Goal: Task Accomplishment & Management: Use online tool/utility

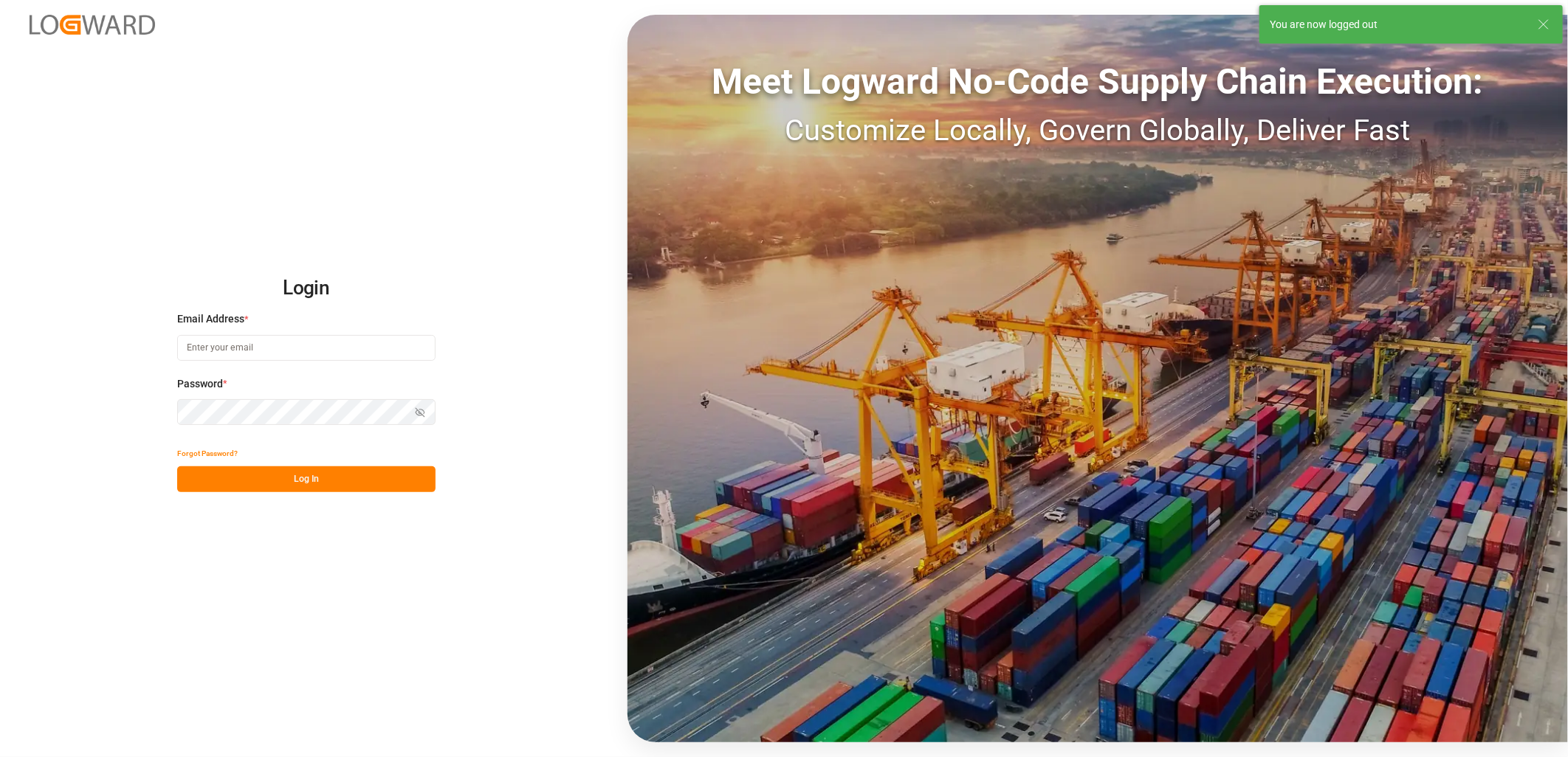
type input "[PERSON_NAME][EMAIL_ADDRESS][DOMAIN_NAME]"
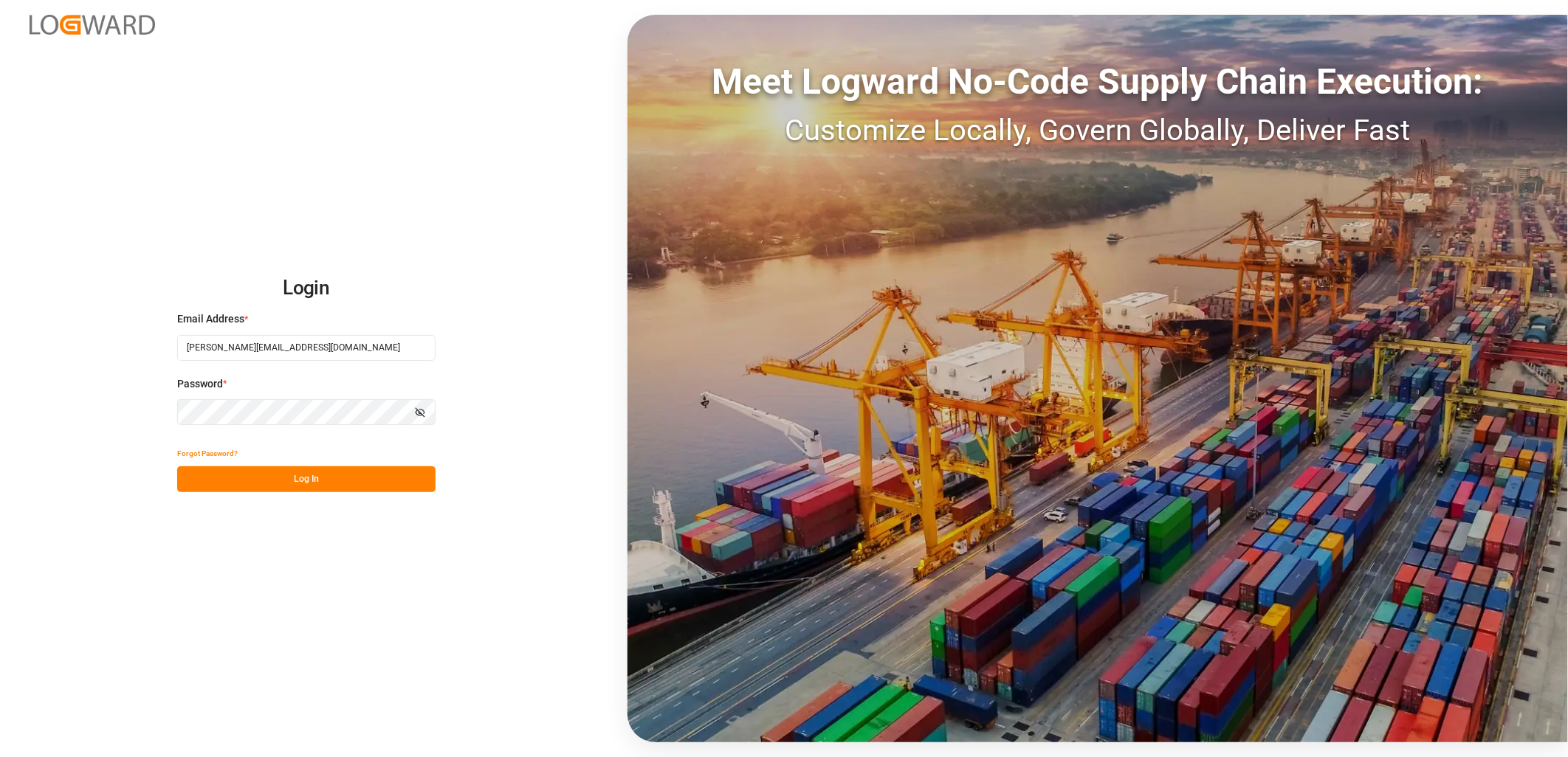
click at [325, 485] on button "Log In" at bounding box center [306, 479] width 259 height 26
click at [304, 484] on div "Forgot Password? Please wait" at bounding box center [306, 466] width 259 height 51
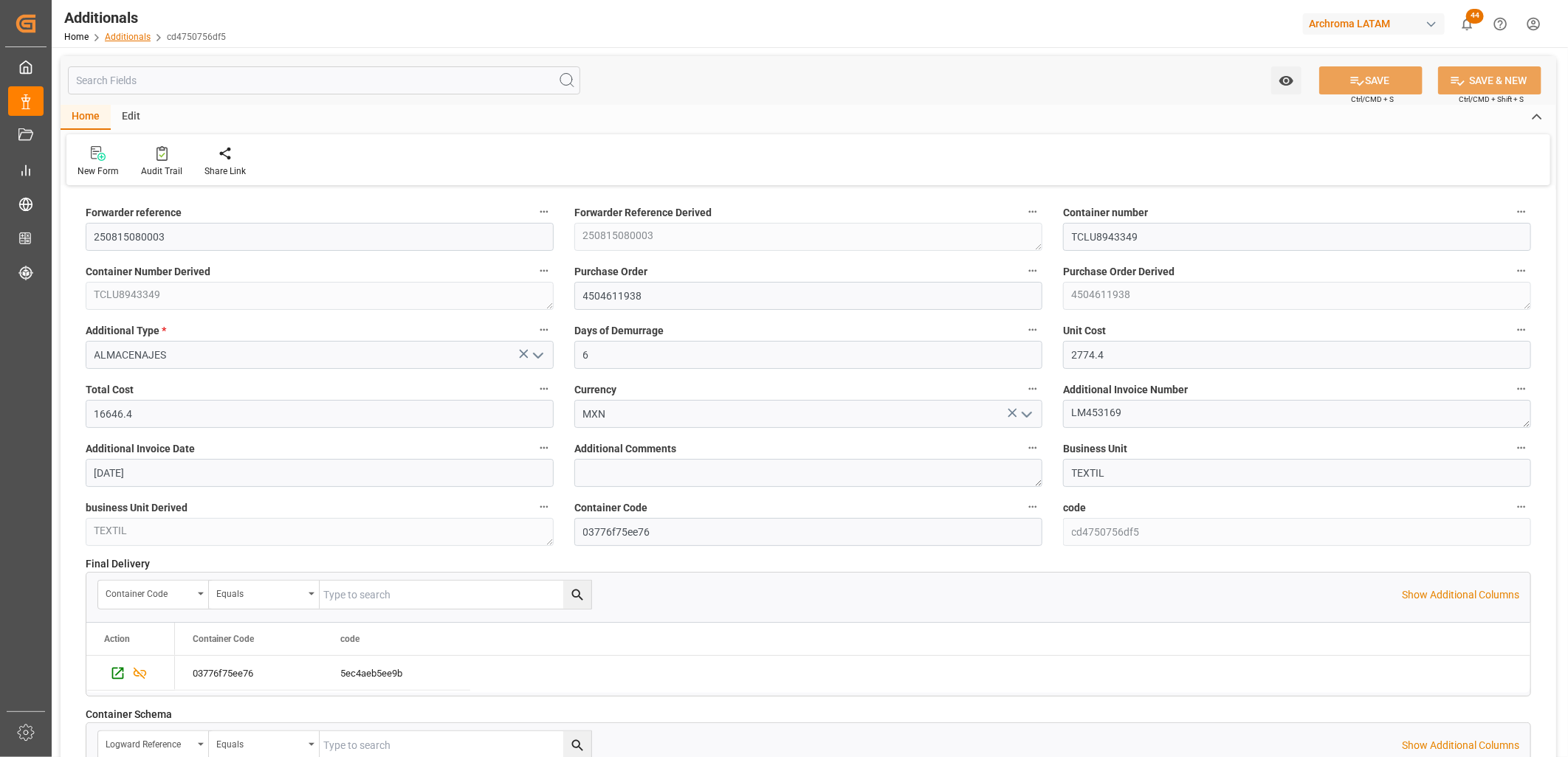
click at [129, 35] on link "Additionals" at bounding box center [127, 37] width 45 height 10
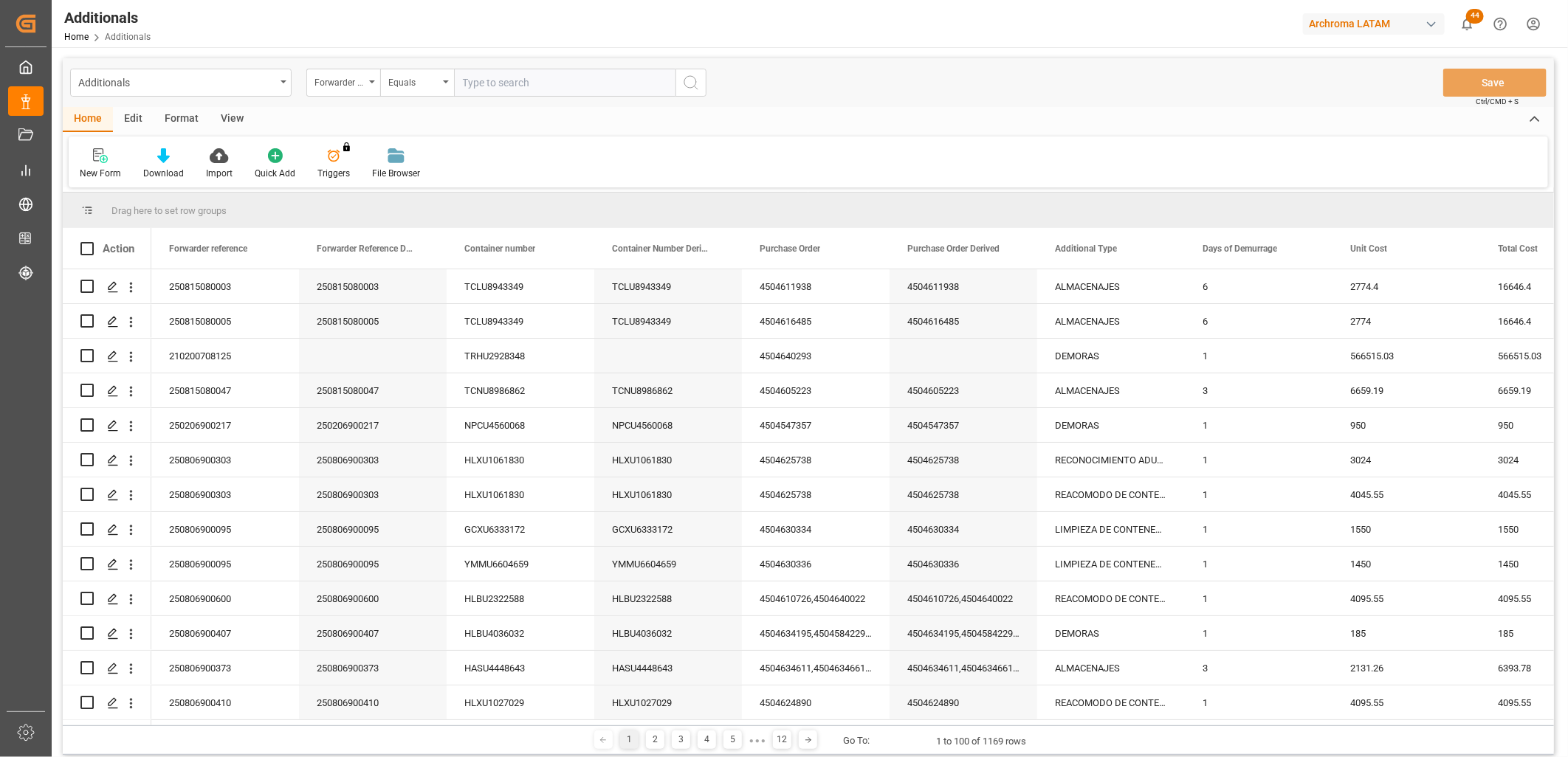
click at [278, 84] on div "Additionals" at bounding box center [180, 83] width 221 height 28
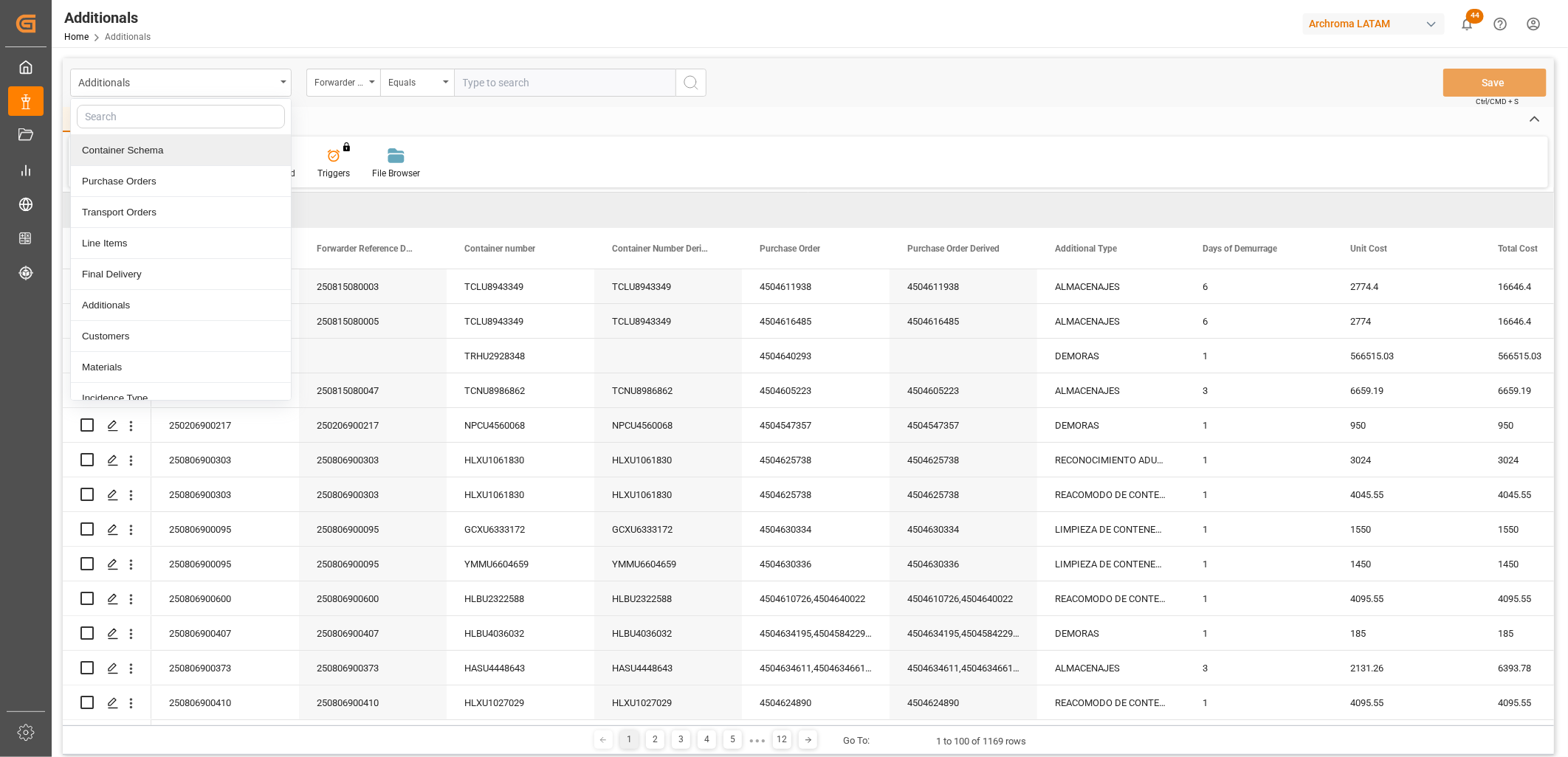
click at [159, 152] on div "Container Schema" at bounding box center [180, 150] width 220 height 31
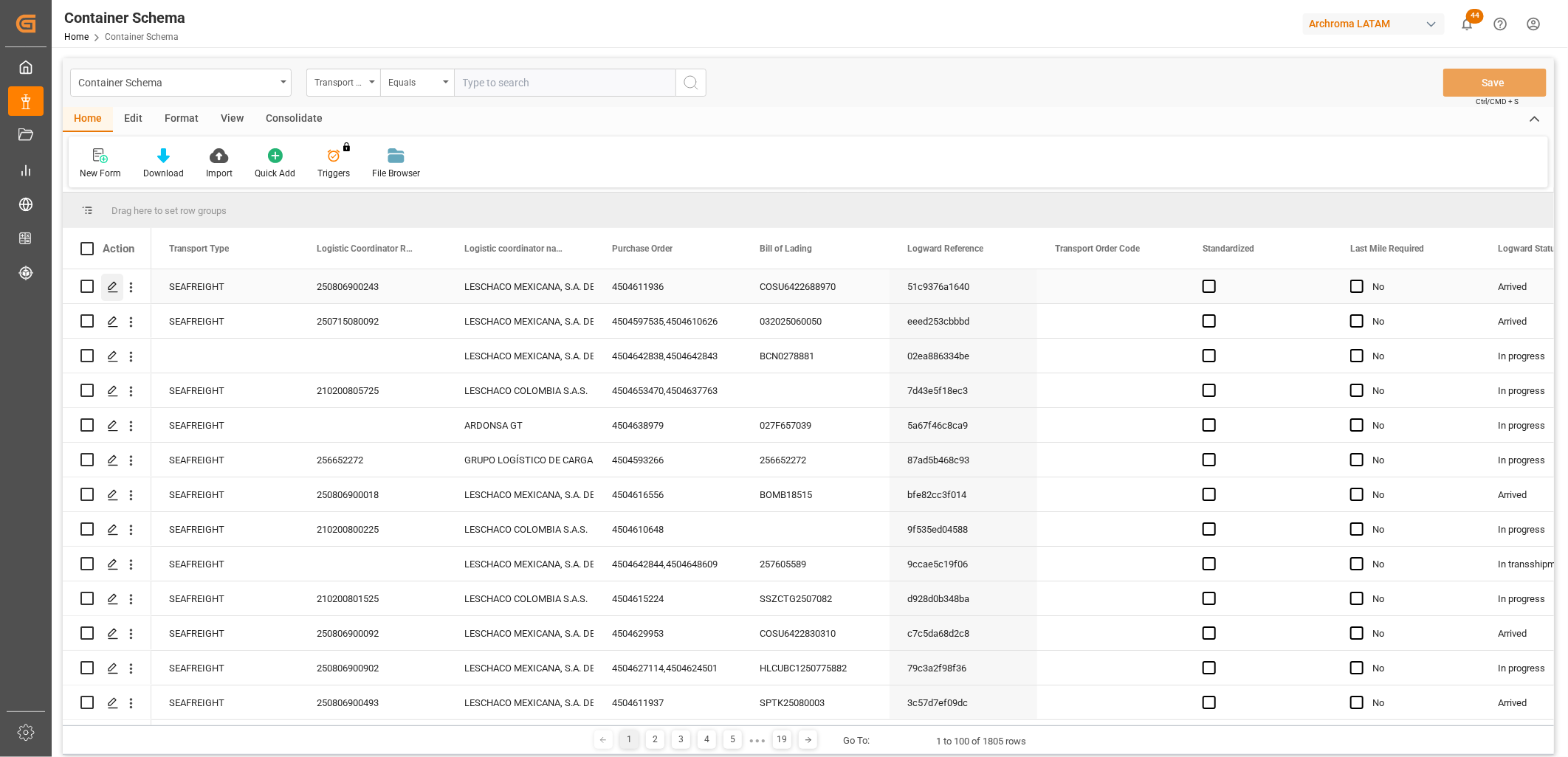
click at [115, 285] on icon "Press SPACE to select this row." at bounding box center [113, 287] width 12 height 12
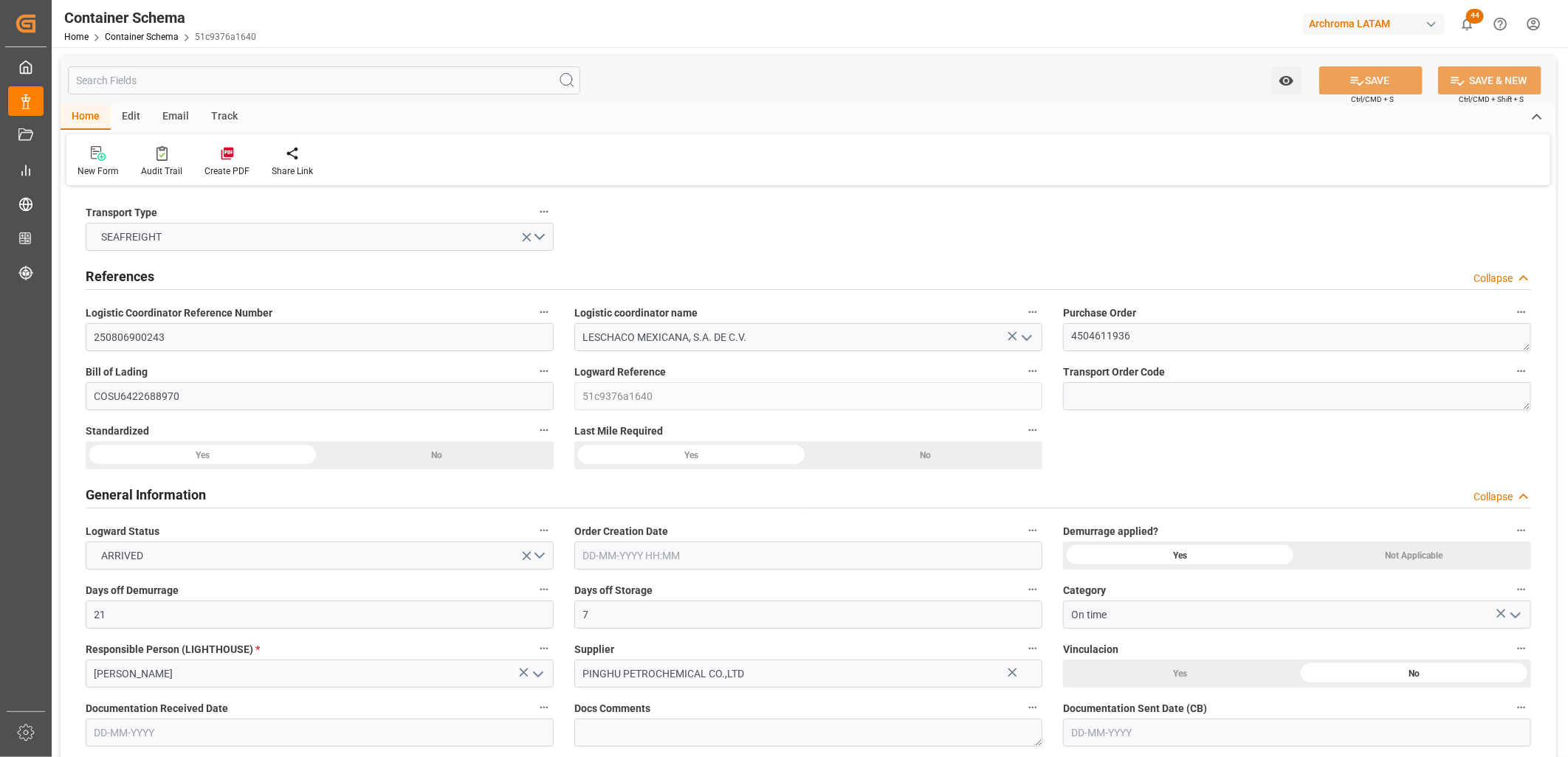
type input "21"
type input "7"
type input "1"
type input "21000"
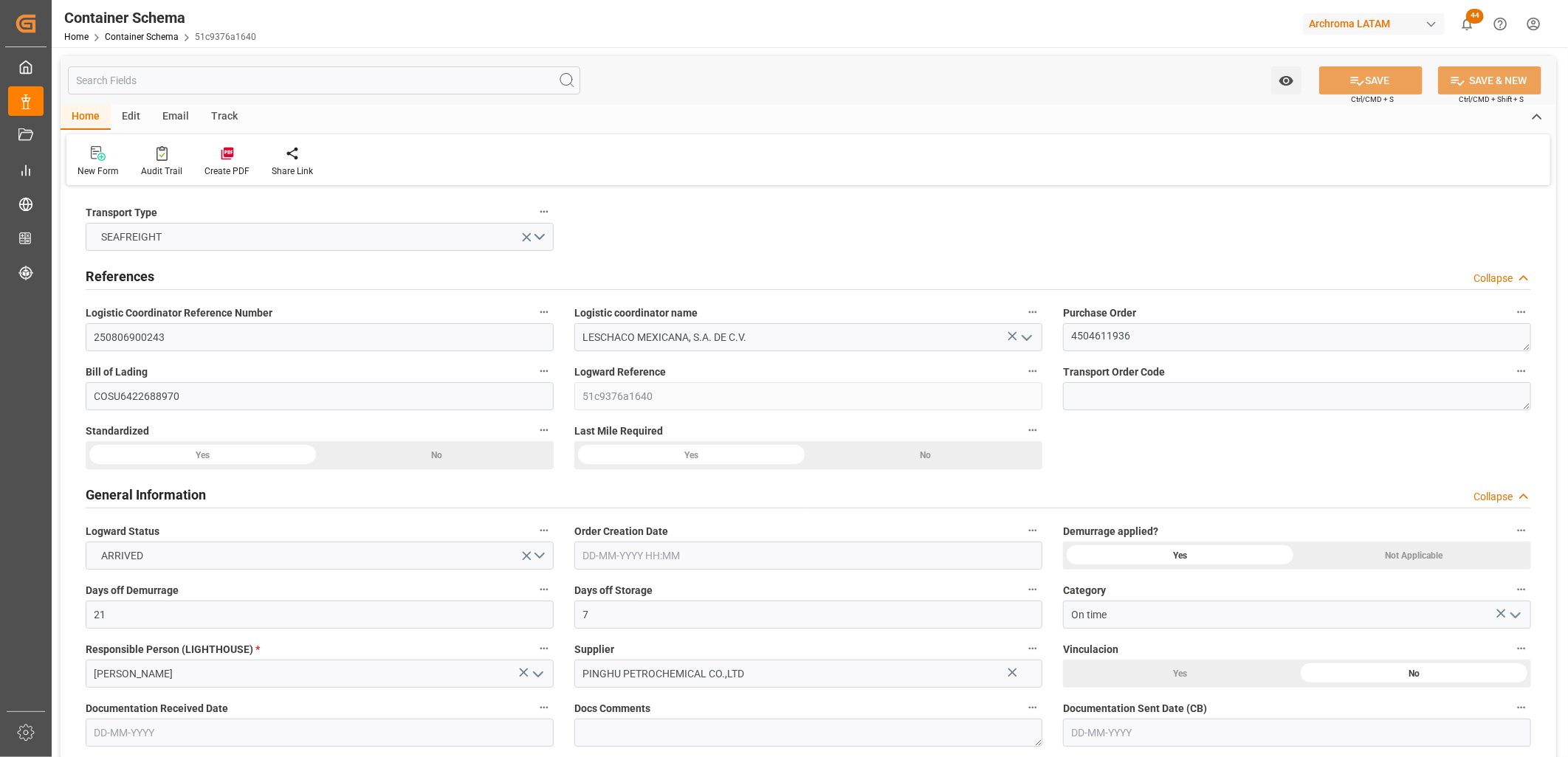
type input "21000"
type input "Cosco"
type input "COSCO Shipping Co. Ltd."
type input "CNSGH"
type input "CNSHA"
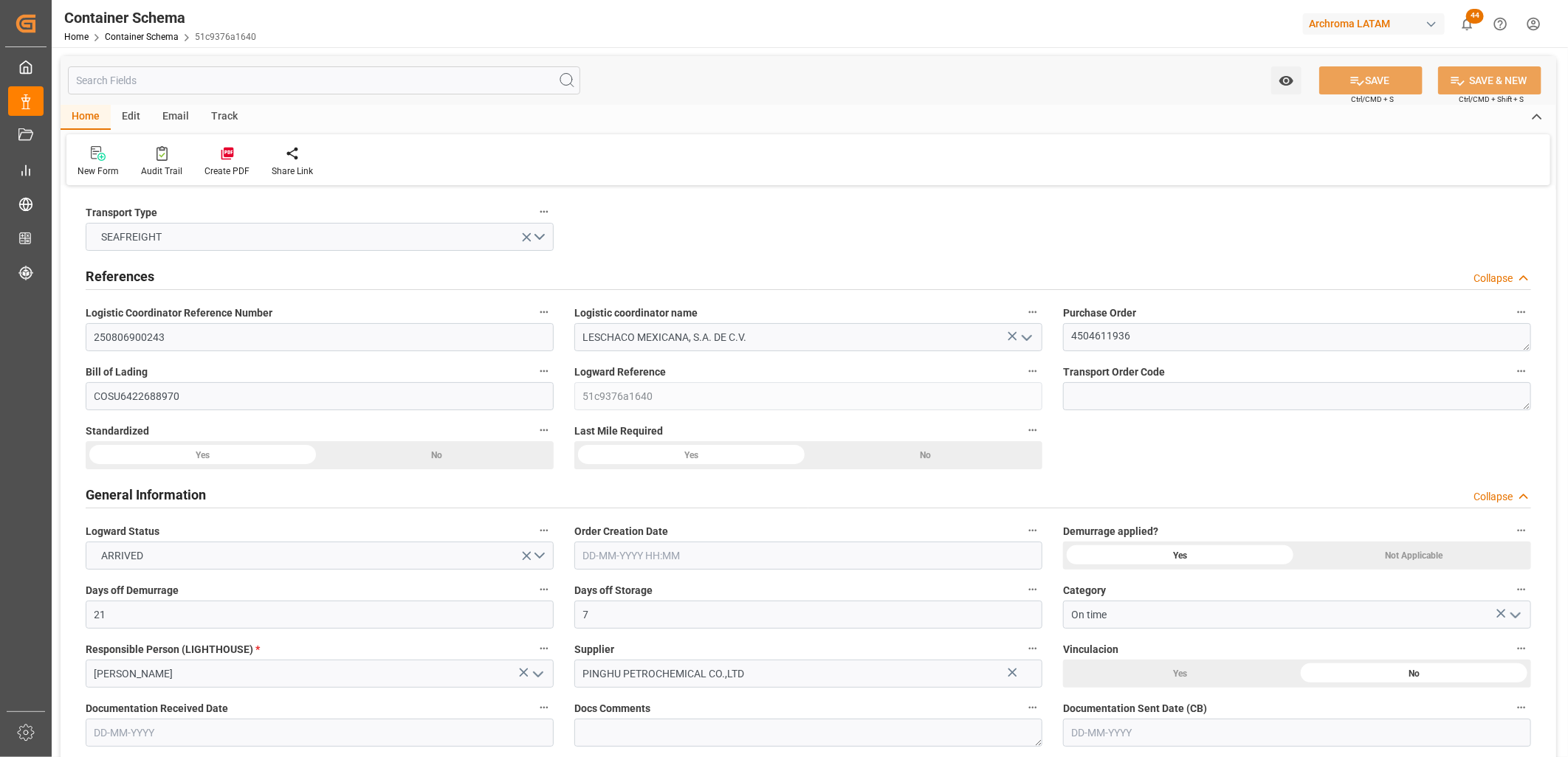
type input "MXZLO"
type input "9337913"
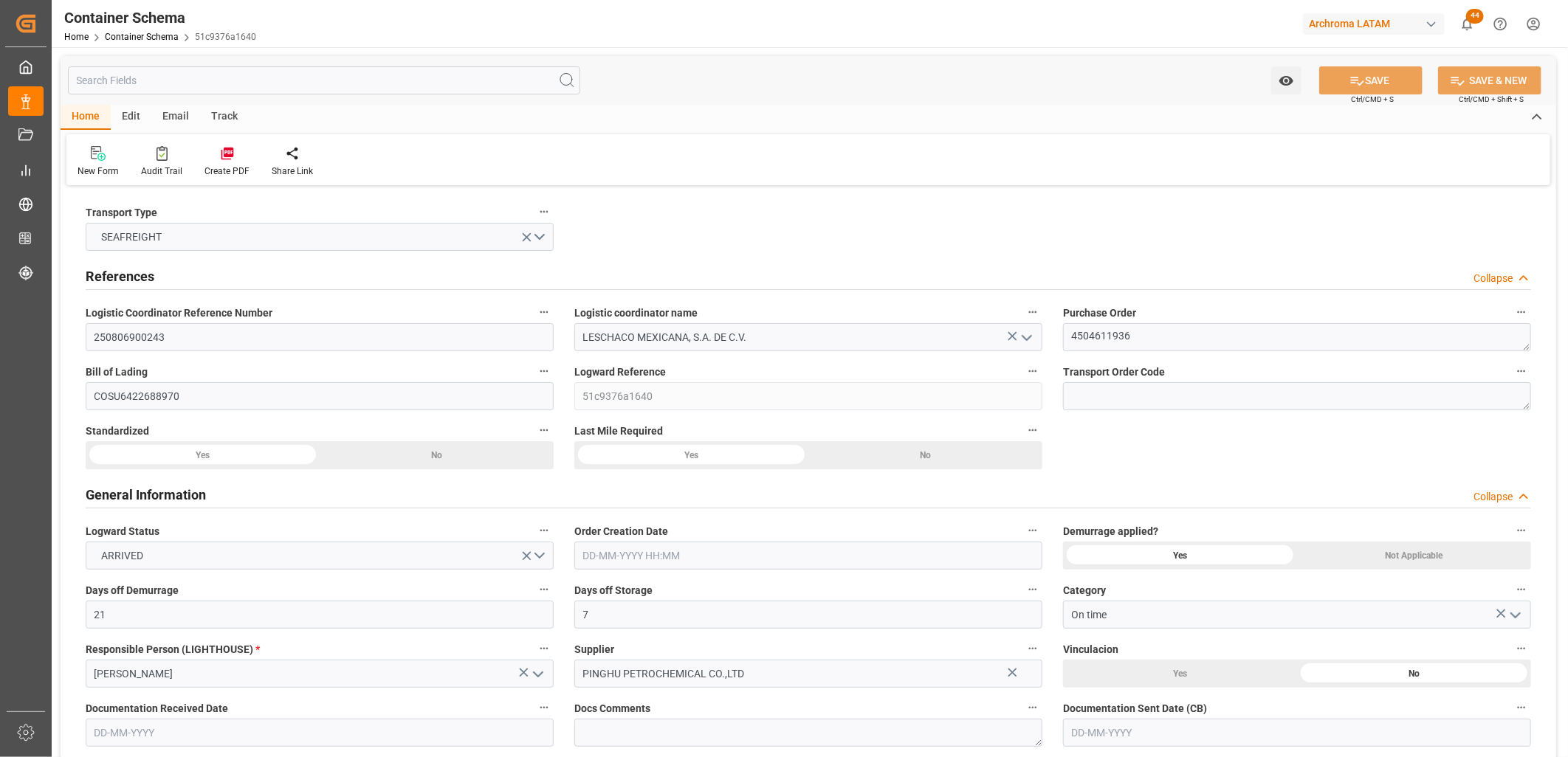
type input "9337913"
type input "[DATE] 00:00"
type input "[DATE]"
type input "[DATE] 06:29"
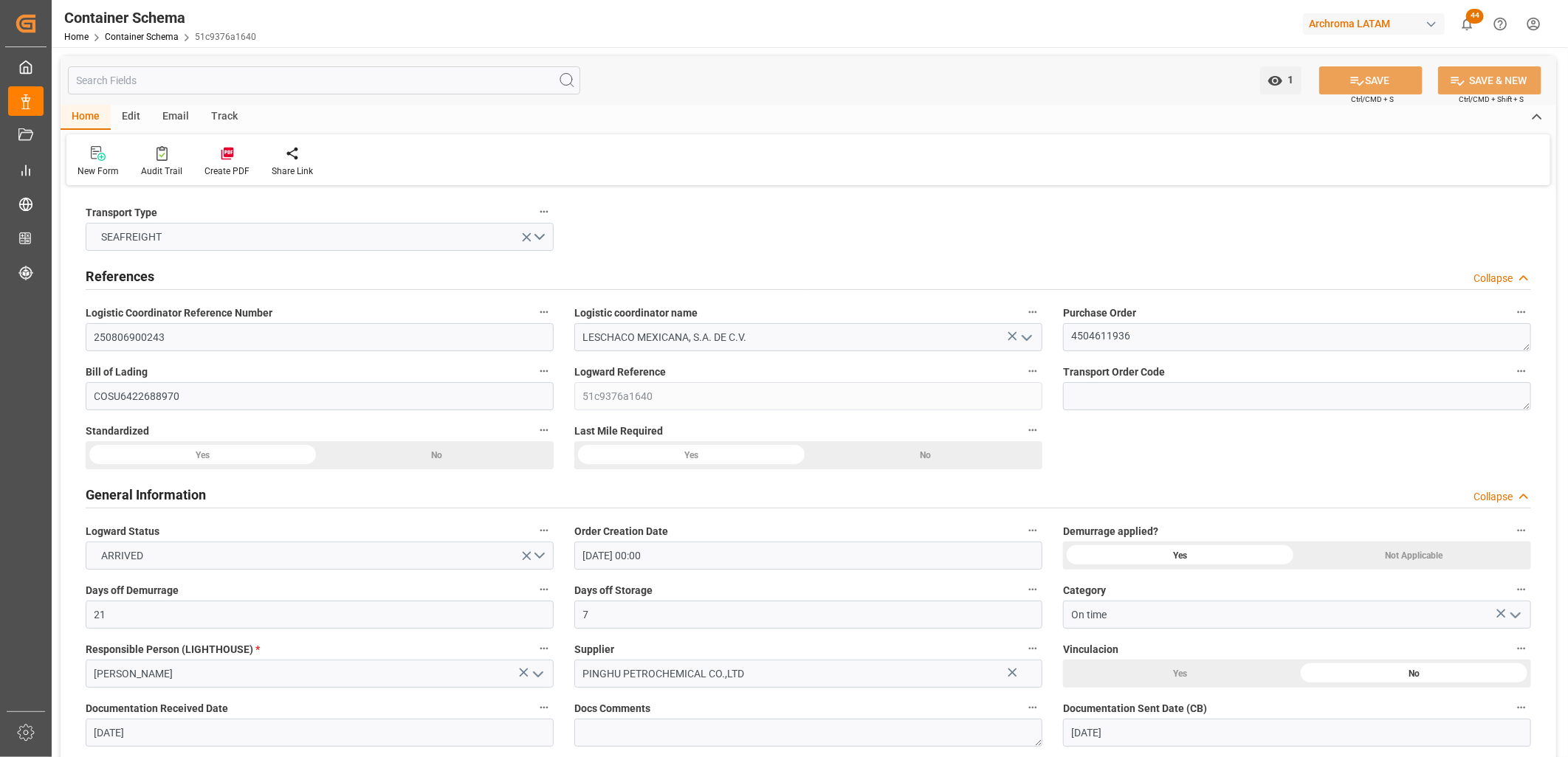
type input "[DATE] 00:00"
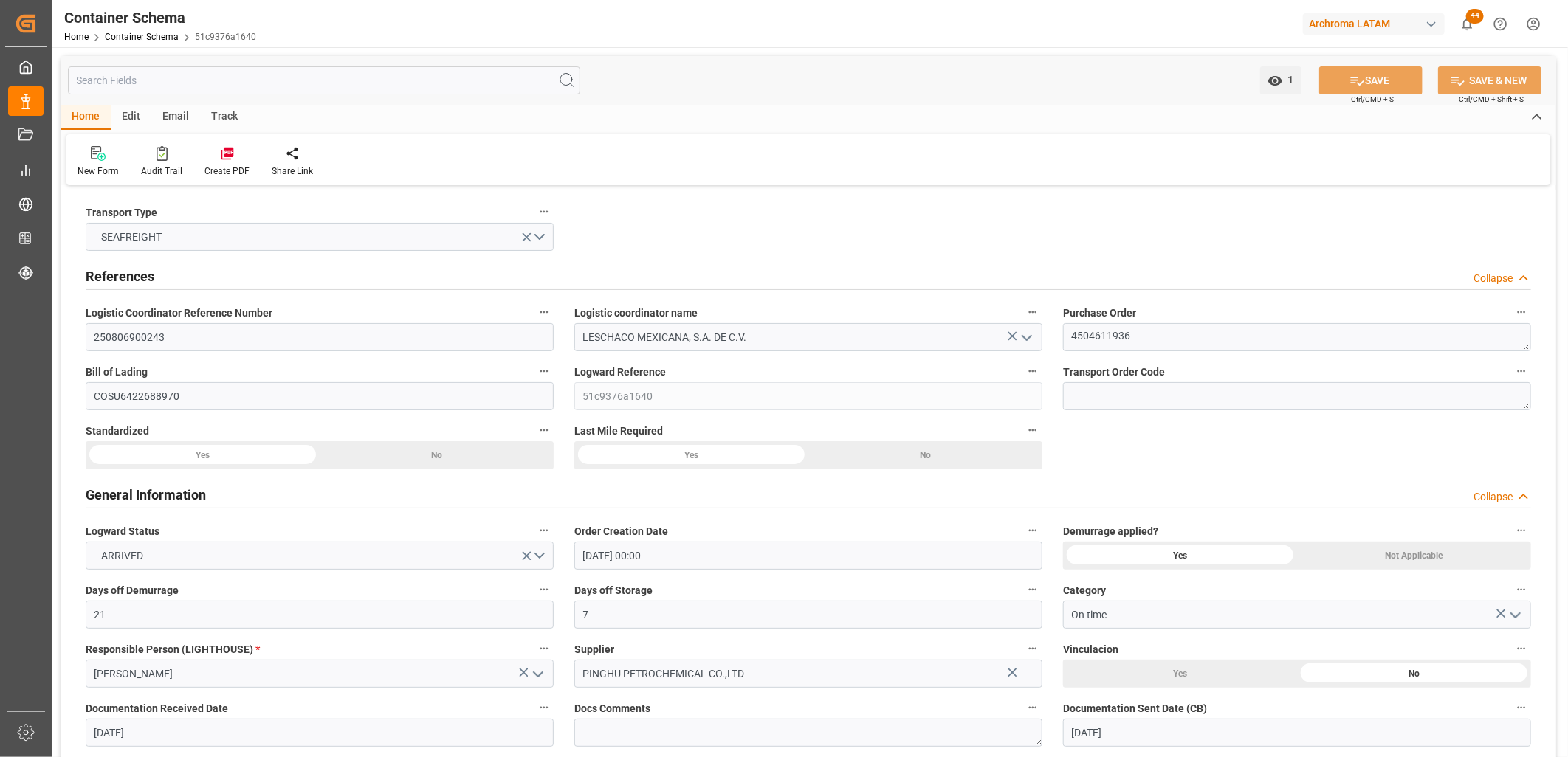
type input "[DATE] 00:00"
type input "[DATE] 04:00"
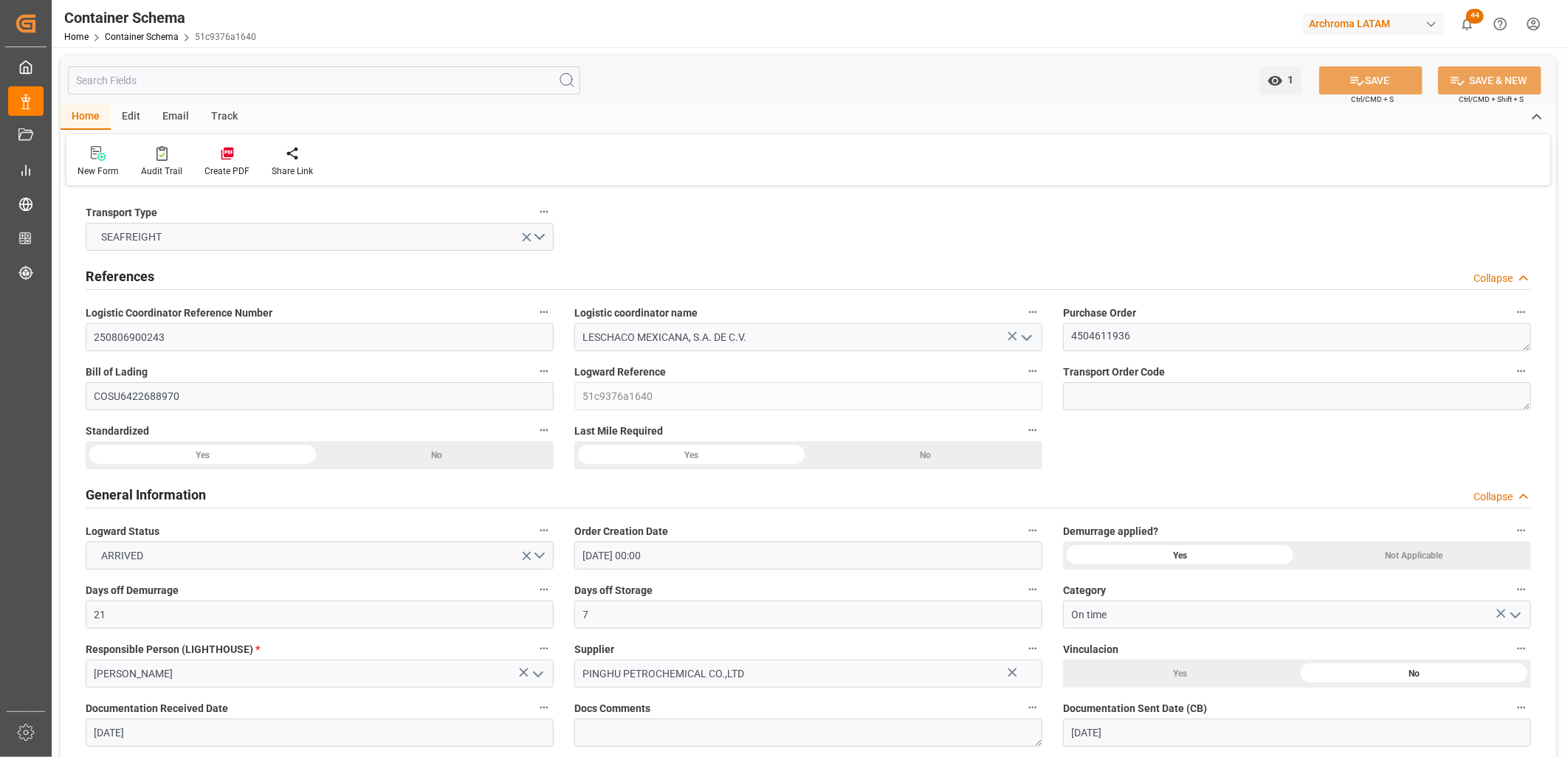
type input "[DATE] 10:28"
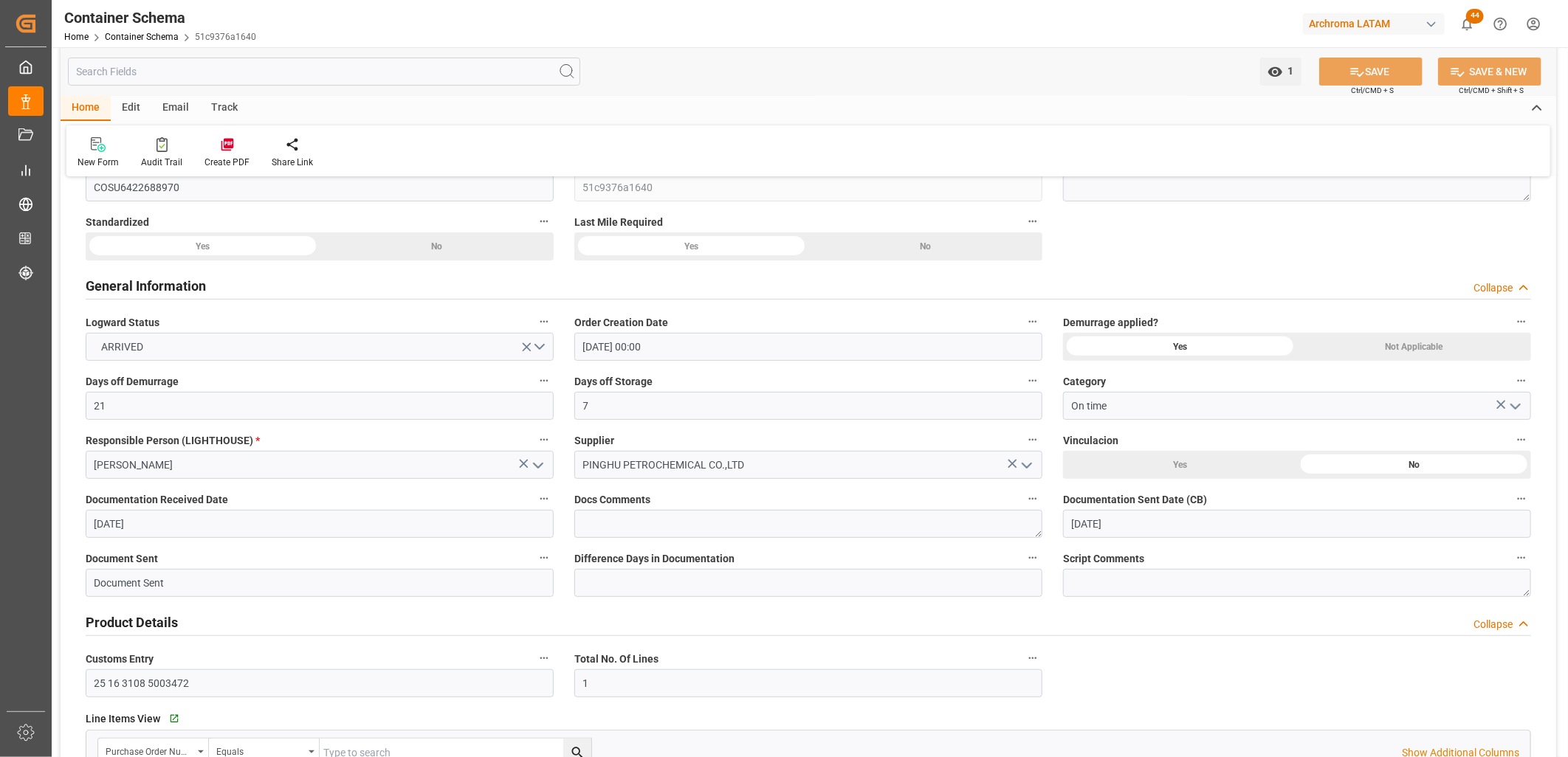
scroll to position [246, 0]
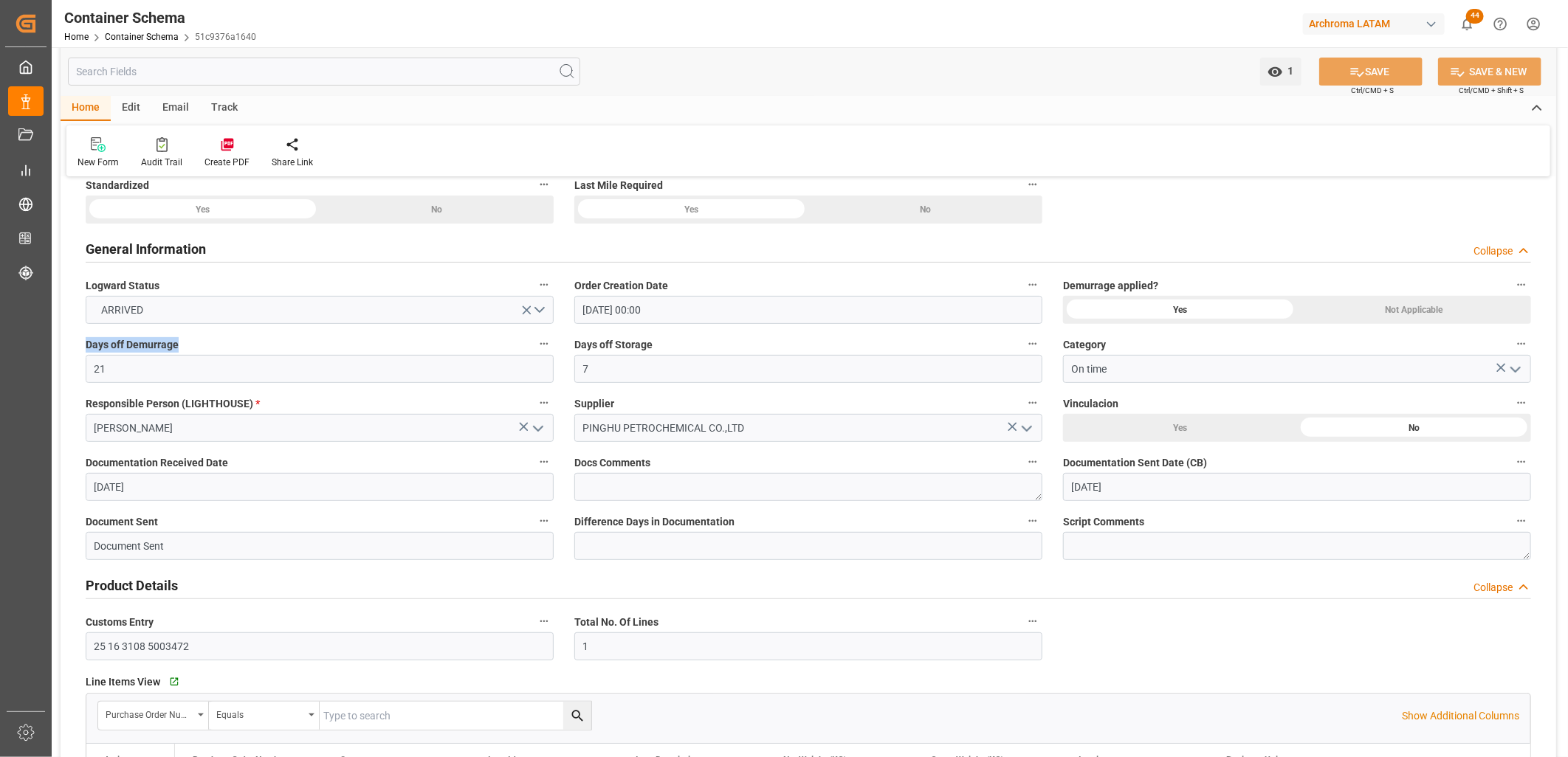
drag, startPoint x: 88, startPoint y: 340, endPoint x: 178, endPoint y: 343, distance: 90.0
click at [178, 343] on span "Days off Demurrage" at bounding box center [132, 345] width 93 height 15
drag, startPoint x: 178, startPoint y: 343, endPoint x: 129, endPoint y: 374, distance: 58.0
click at [129, 374] on input "21" at bounding box center [320, 369] width 468 height 28
click at [653, 374] on input "7" at bounding box center [808, 369] width 468 height 28
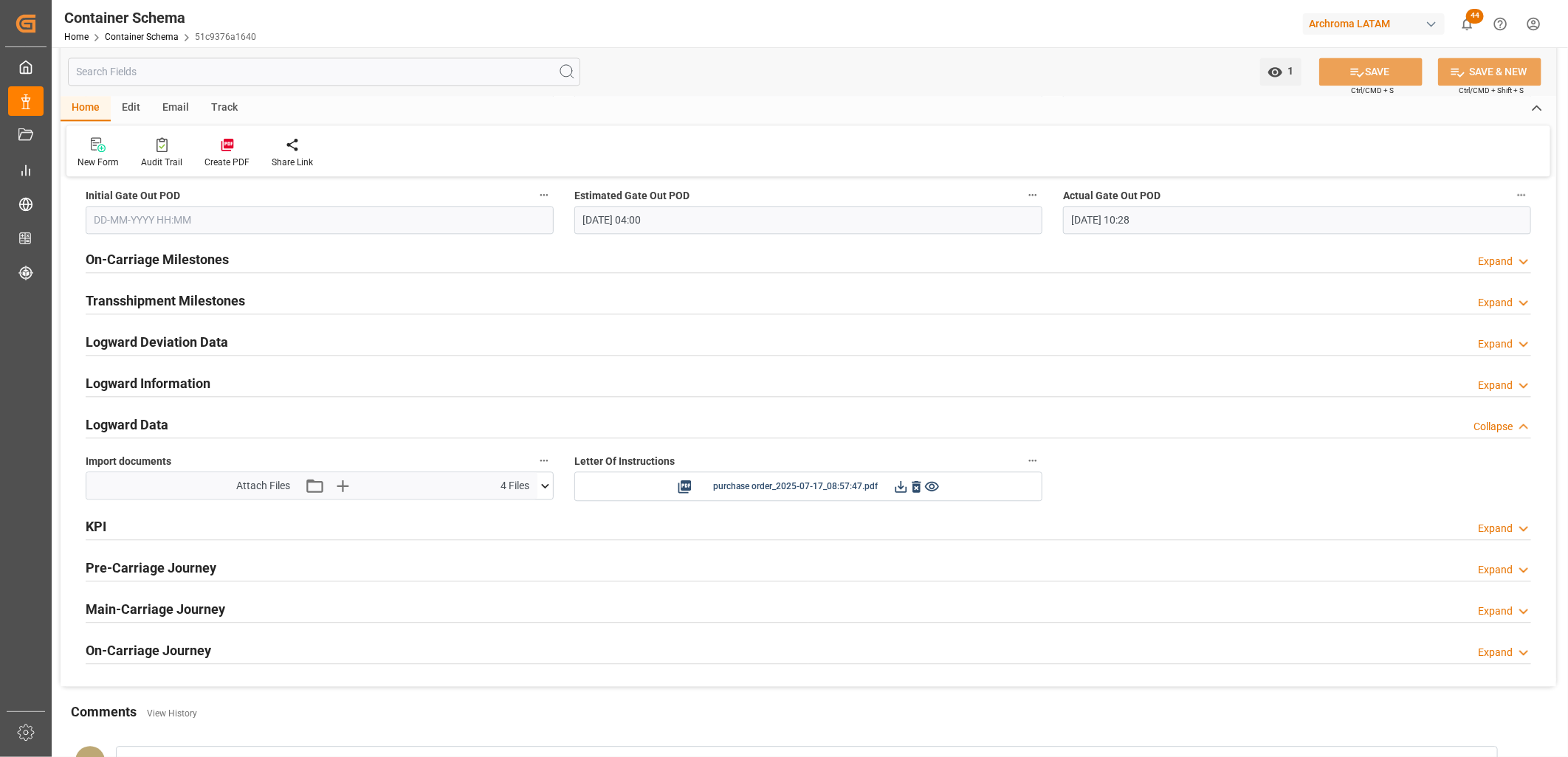
scroll to position [2215, 0]
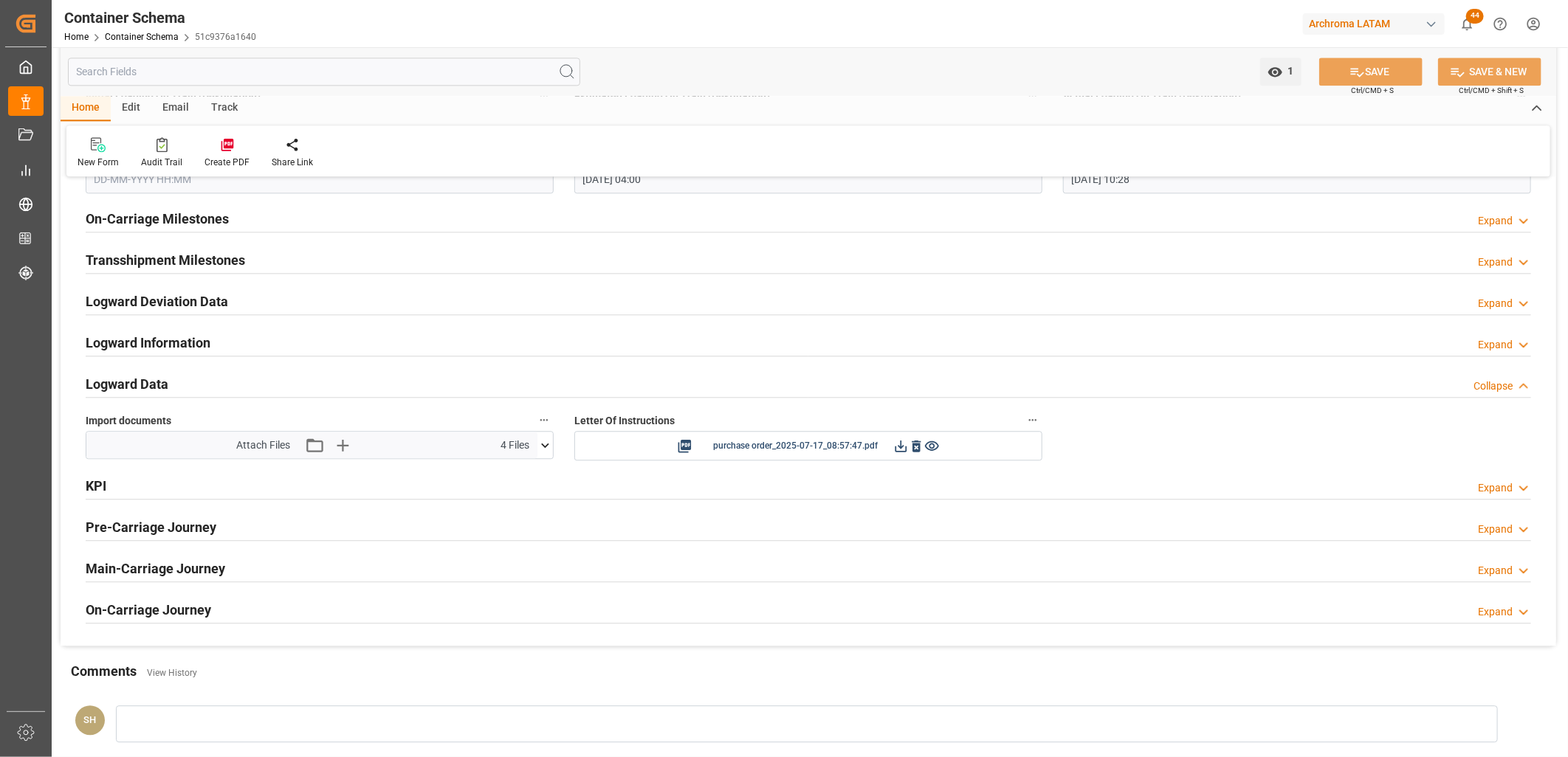
click at [1523, 488] on icon at bounding box center [1524, 488] width 15 height 15
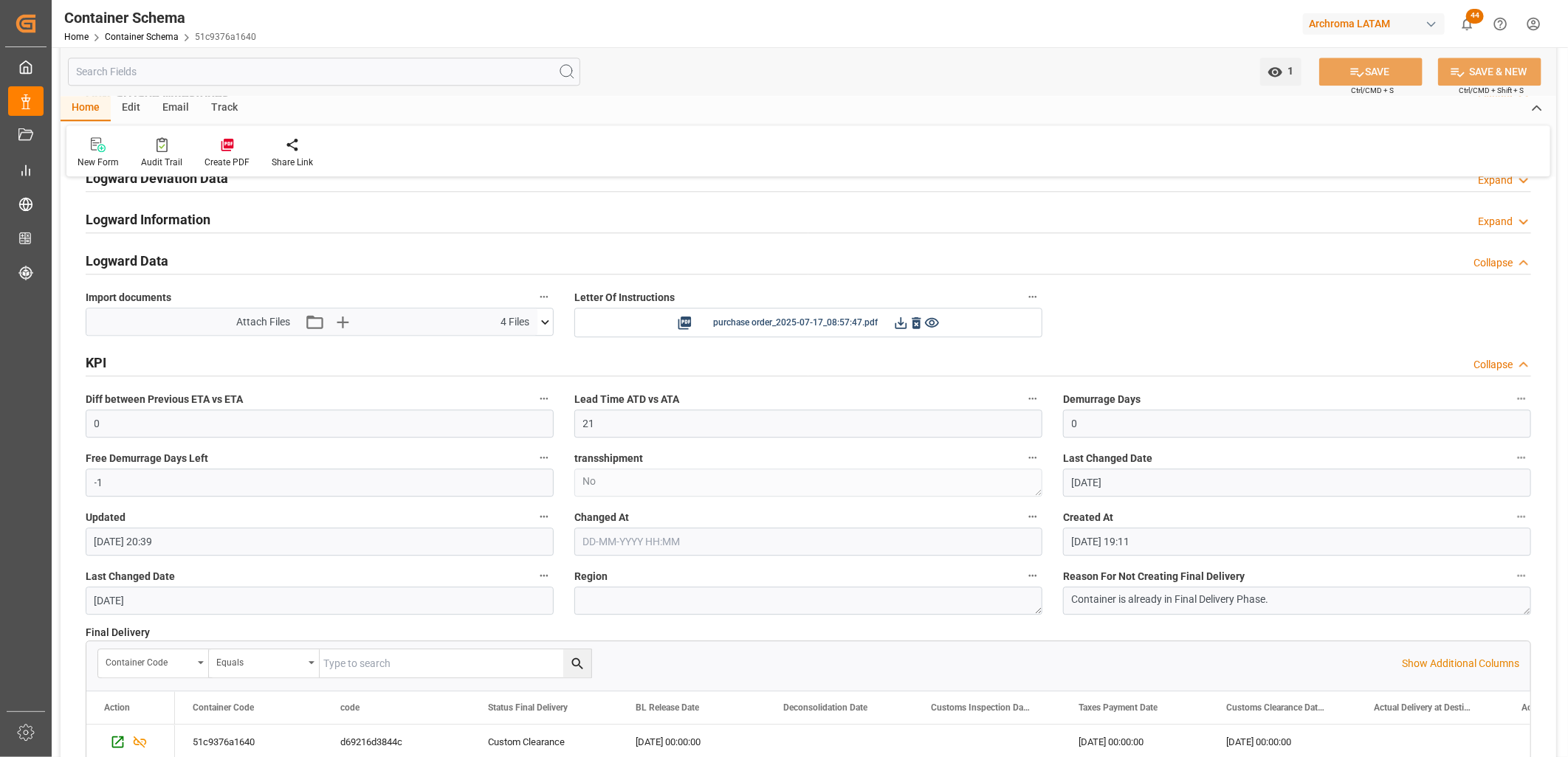
scroll to position [2379, 0]
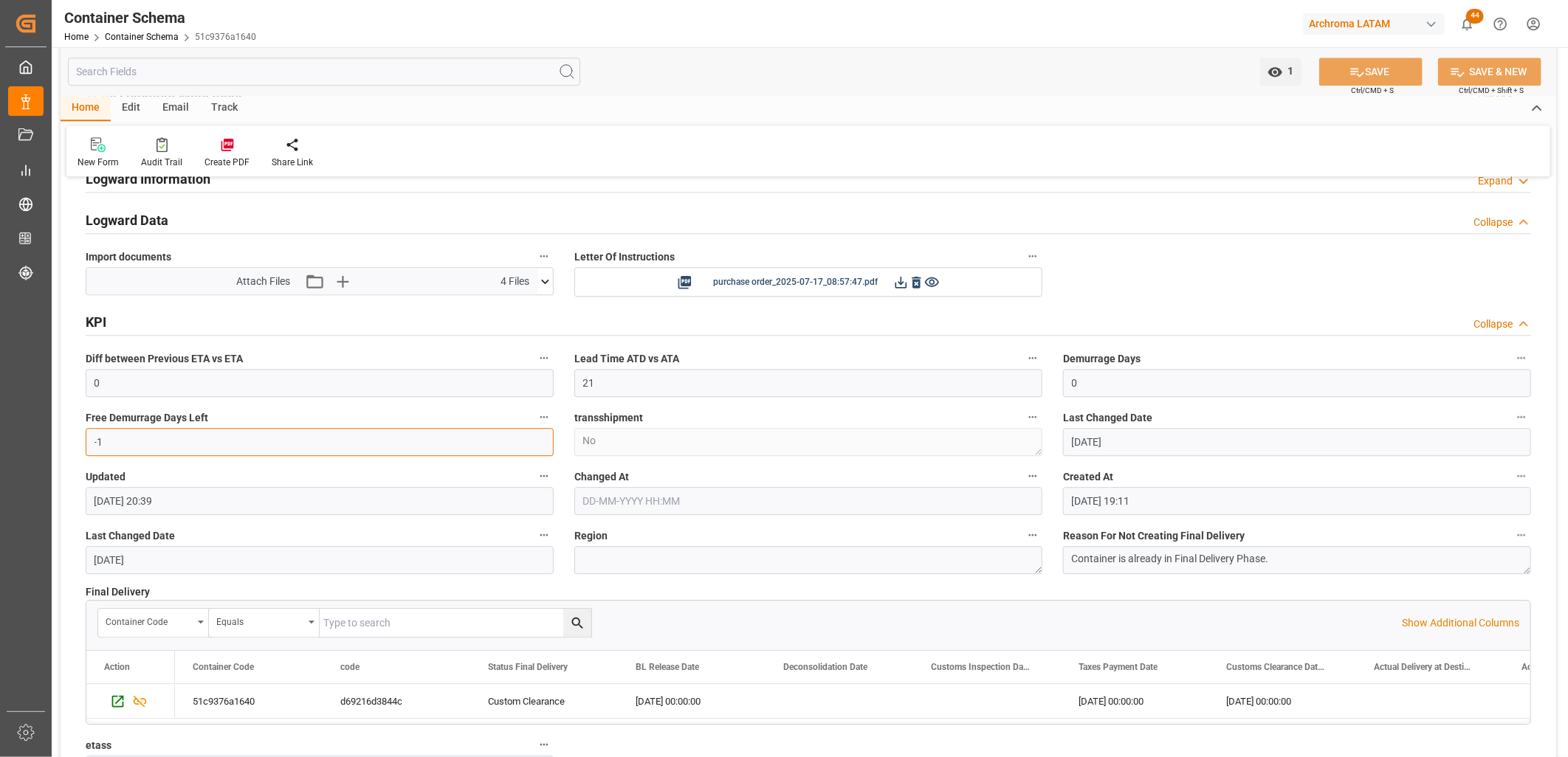
click at [183, 441] on input "-1" at bounding box center [320, 441] width 468 height 28
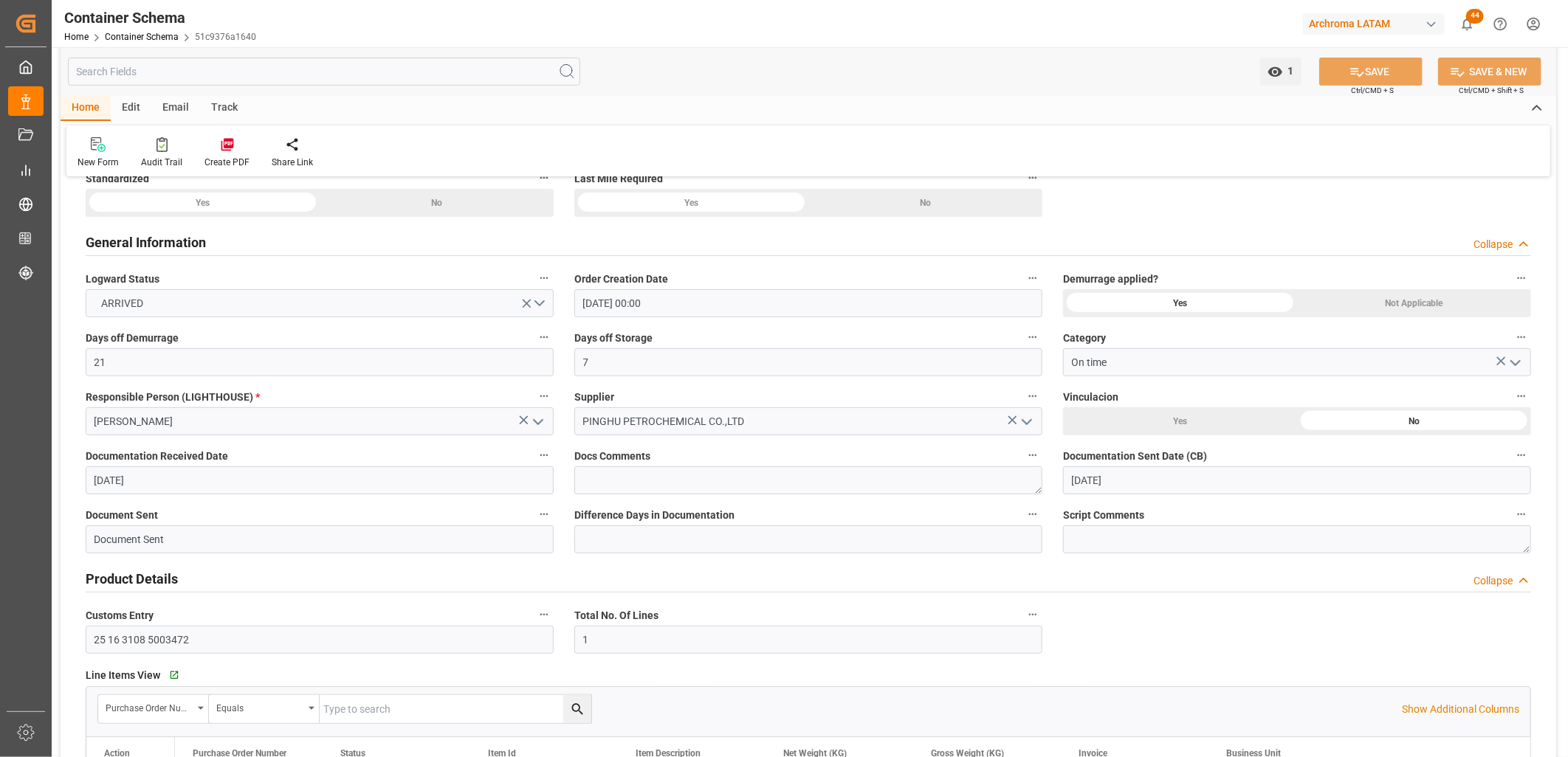
scroll to position [82, 0]
